Goal: Use online tool/utility: Utilize a website feature to perform a specific function

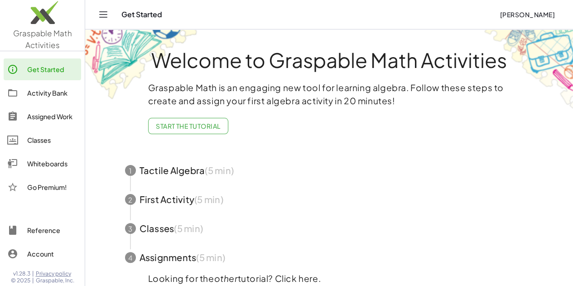
click at [52, 172] on link "Whiteboards" at bounding box center [42, 164] width 77 height 22
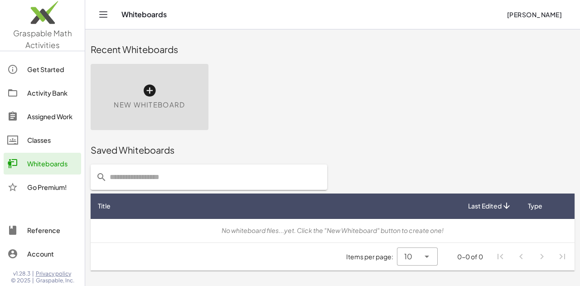
click at [161, 98] on div "New Whiteboard" at bounding box center [150, 97] width 118 height 66
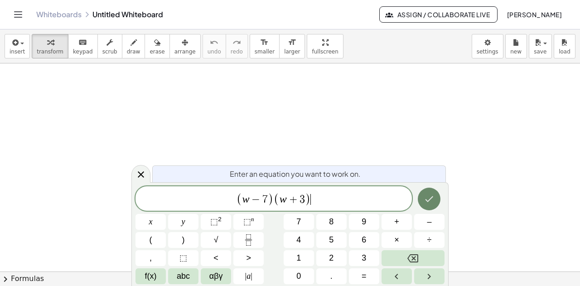
click at [425, 195] on icon "Done" at bounding box center [429, 198] width 11 height 11
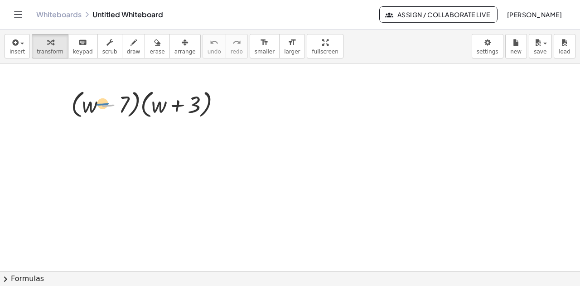
drag, startPoint x: 103, startPoint y: 106, endPoint x: 96, endPoint y: 105, distance: 6.9
click at [96, 105] on div at bounding box center [150, 104] width 166 height 34
click at [72, 105] on div at bounding box center [150, 104] width 166 height 34
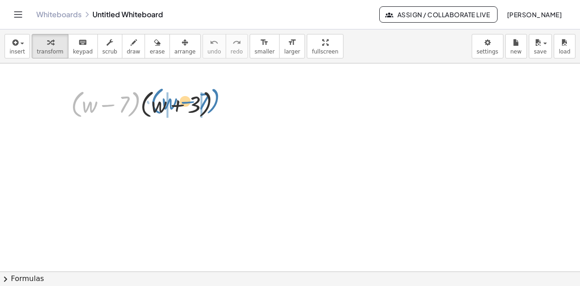
drag, startPoint x: 74, startPoint y: 106, endPoint x: 153, endPoint y: 103, distance: 78.9
click at [153, 103] on div at bounding box center [150, 104] width 166 height 34
